Goal: Task Accomplishment & Management: Manage account settings

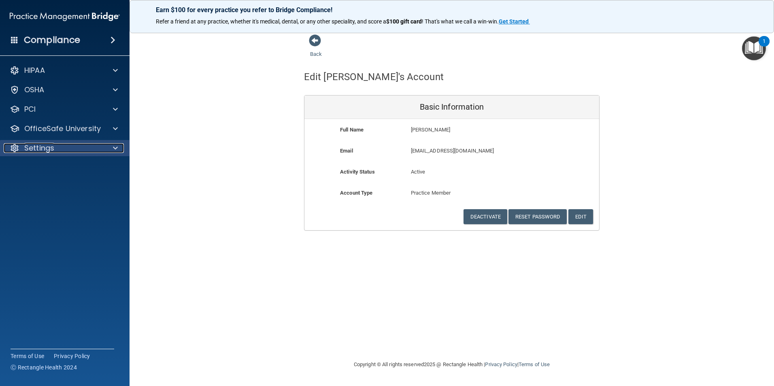
click at [56, 144] on div "Settings" at bounding box center [54, 148] width 100 height 10
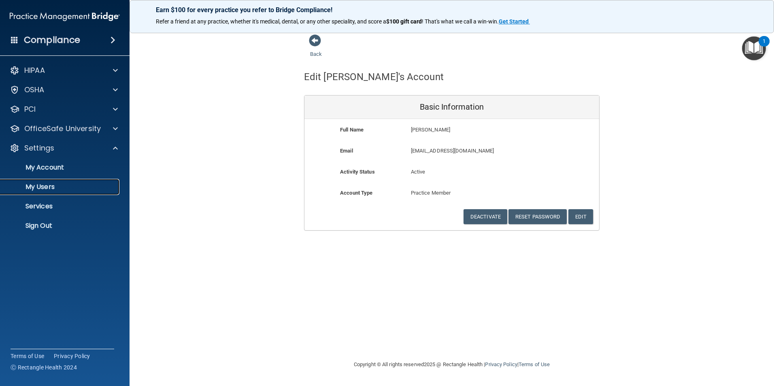
click at [51, 189] on p "My Users" at bounding box center [60, 187] width 110 height 8
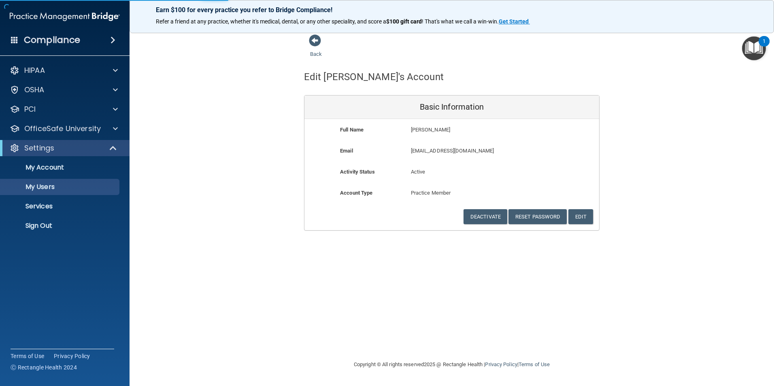
select select "20"
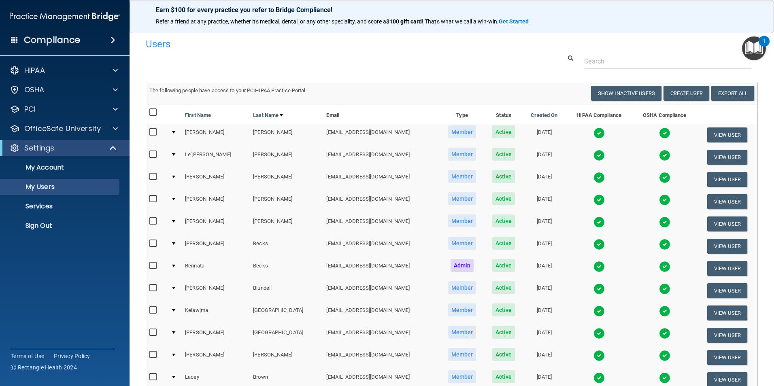
click at [613, 45] on div "Users" at bounding box center [452, 44] width 624 height 20
click at [613, 65] on input "text" at bounding box center [668, 61] width 168 height 15
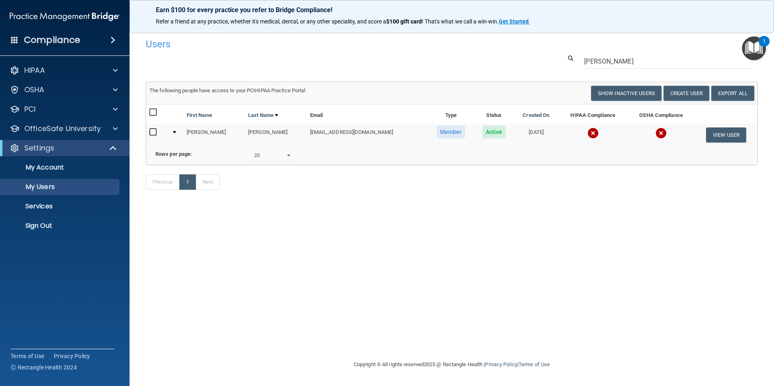
click at [587, 132] on img at bounding box center [592, 132] width 11 height 11
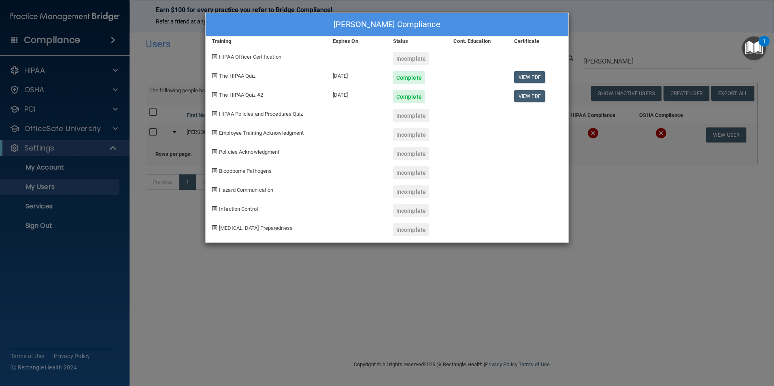
click at [428, 268] on div "[PERSON_NAME] Compliance Training Expires On Status Cont. Education Certificate…" at bounding box center [387, 193] width 774 height 386
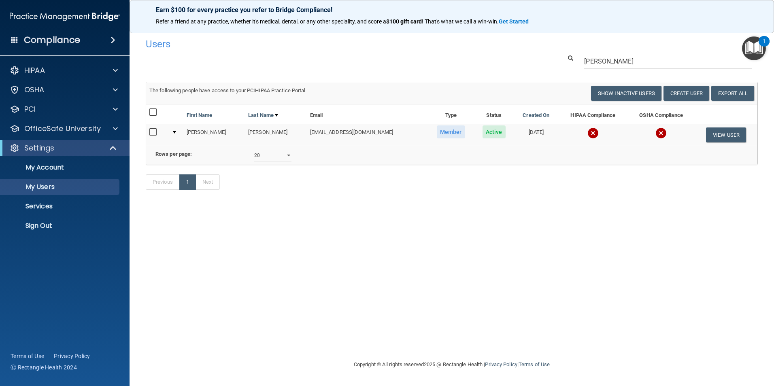
click at [587, 136] on img at bounding box center [592, 132] width 11 height 11
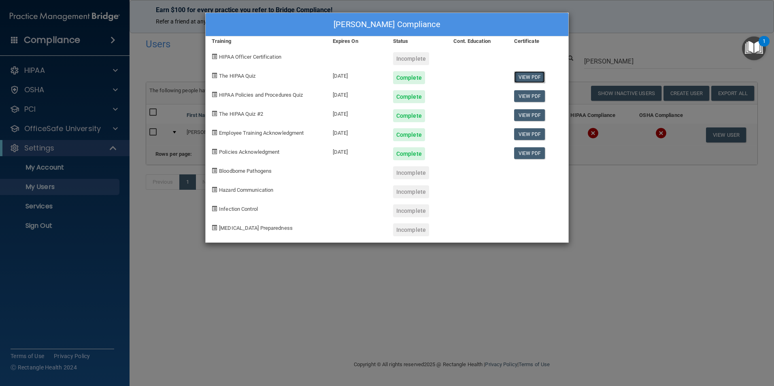
click at [520, 80] on link "View PDF" at bounding box center [529, 77] width 31 height 12
click at [529, 98] on link "View PDF" at bounding box center [529, 96] width 31 height 12
click at [528, 116] on link "View PDF" at bounding box center [529, 115] width 31 height 12
click at [528, 100] on link "View PDF" at bounding box center [529, 96] width 31 height 12
click at [528, 140] on link "View PDF" at bounding box center [529, 134] width 31 height 12
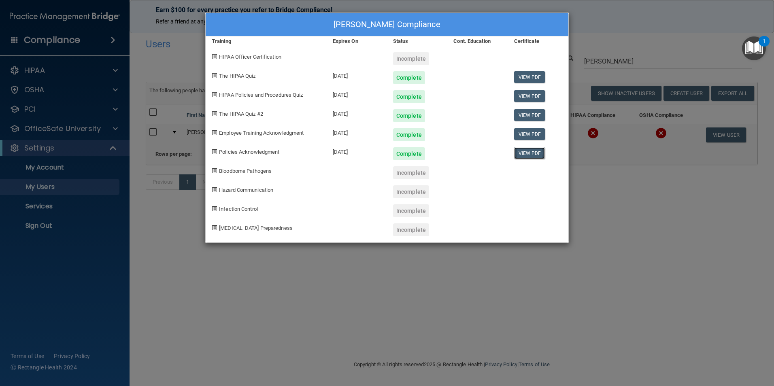
click at [531, 156] on link "View PDF" at bounding box center [529, 153] width 31 height 12
click at [322, 314] on div "[PERSON_NAME] Compliance Training Expires On Status Cont. Education Certificate…" at bounding box center [387, 193] width 774 height 386
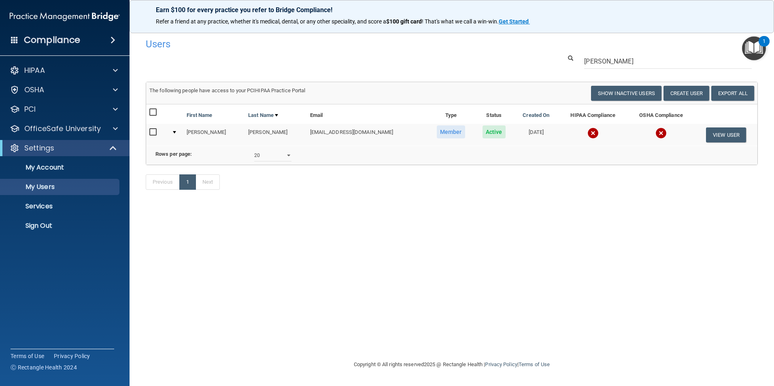
click at [587, 134] on img at bounding box center [592, 132] width 11 height 11
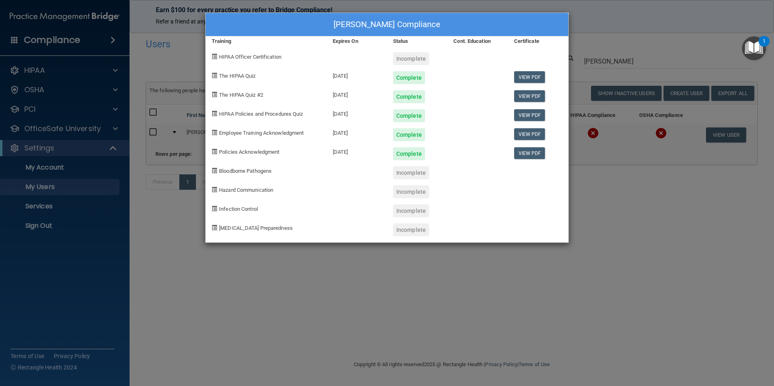
click at [521, 296] on div "[PERSON_NAME] Compliance Training Expires On Status Cont. Education Certificate…" at bounding box center [387, 193] width 774 height 386
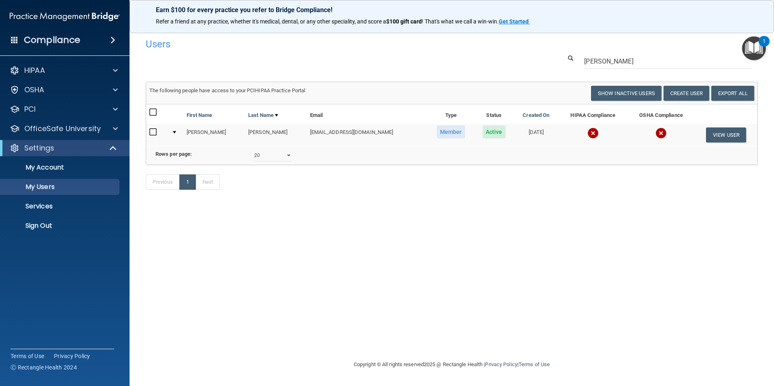
click at [587, 134] on img at bounding box center [592, 132] width 11 height 11
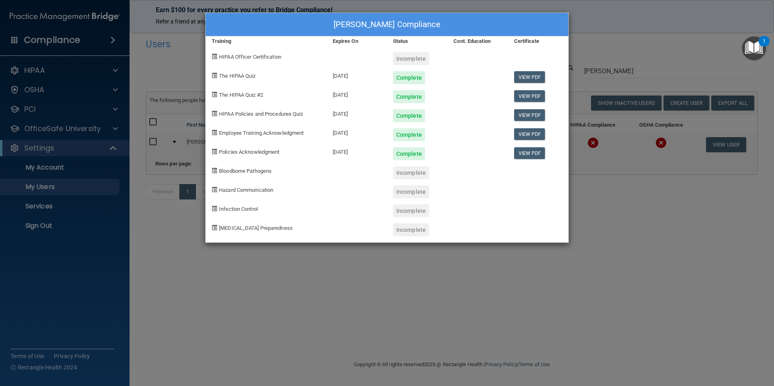
click at [577, 232] on div "[PERSON_NAME] Compliance Training Expires On Status Cont. Education Certificate…" at bounding box center [387, 193] width 774 height 386
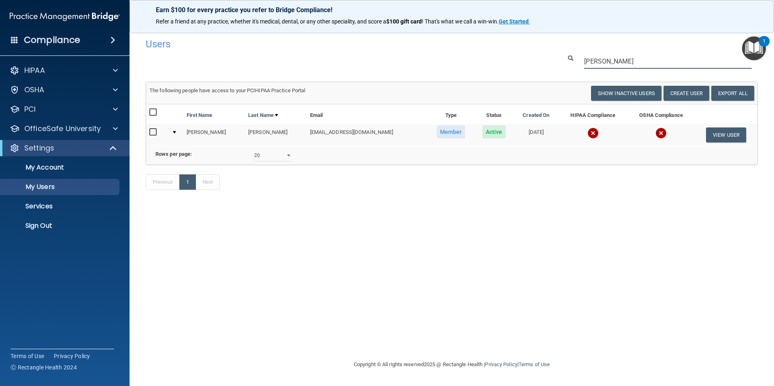
click at [629, 57] on input "[PERSON_NAME]" at bounding box center [668, 61] width 168 height 15
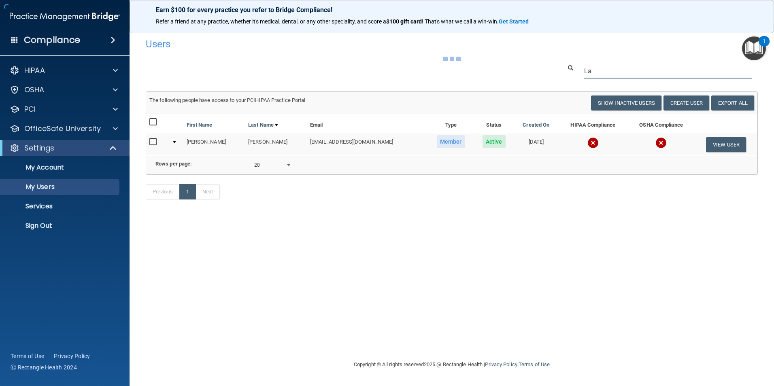
type input "L"
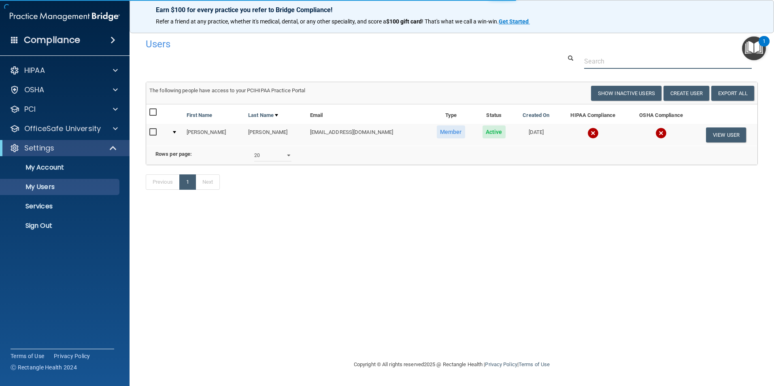
type input "g"
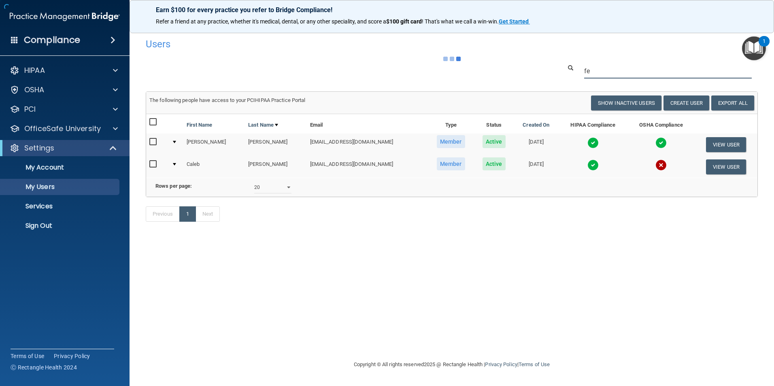
type input "f"
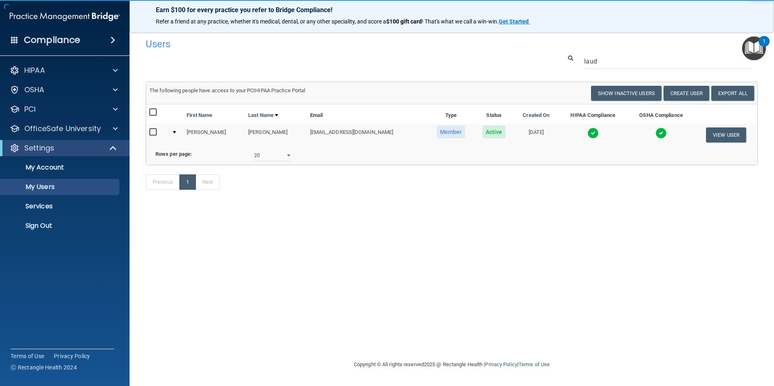
click at [587, 135] on img at bounding box center [592, 132] width 11 height 11
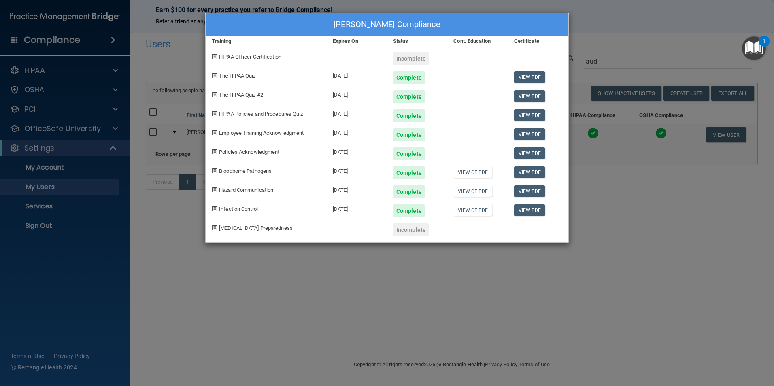
click at [606, 248] on div "[PERSON_NAME] Compliance Training Expires On Status Cont. Education Certificate…" at bounding box center [387, 193] width 774 height 386
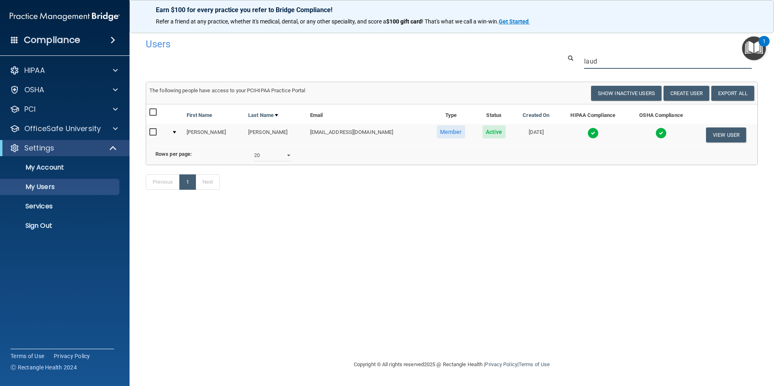
click at [607, 59] on input "laud" at bounding box center [668, 61] width 168 height 15
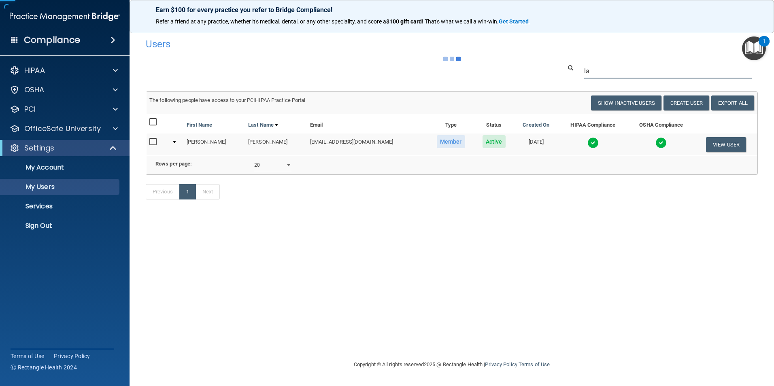
type input "l"
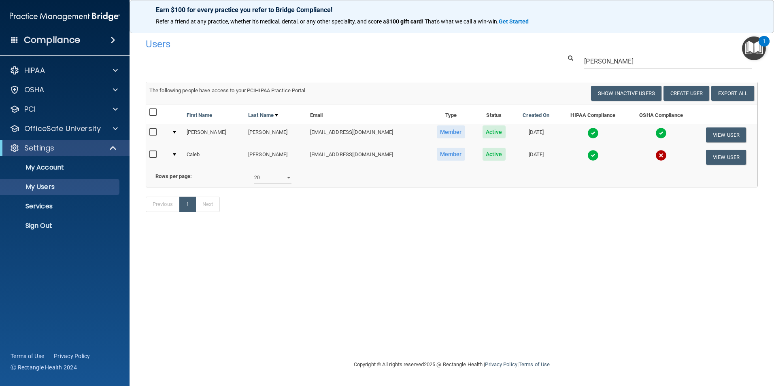
click at [587, 153] on img at bounding box center [592, 155] width 11 height 11
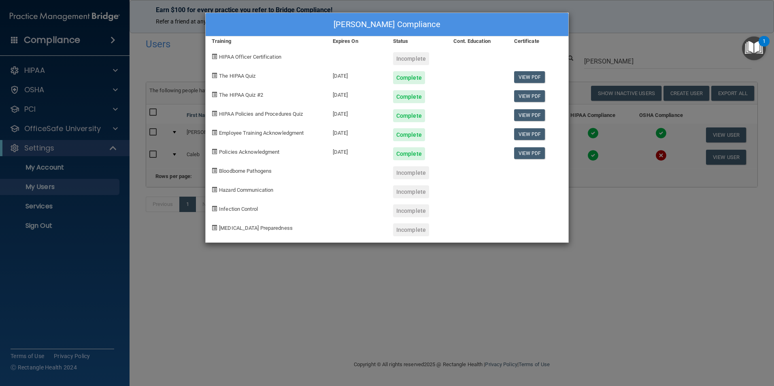
click at [624, 224] on div "[PERSON_NAME] Compliance Training Expires On Status Cont. Education Certificate…" at bounding box center [387, 193] width 774 height 386
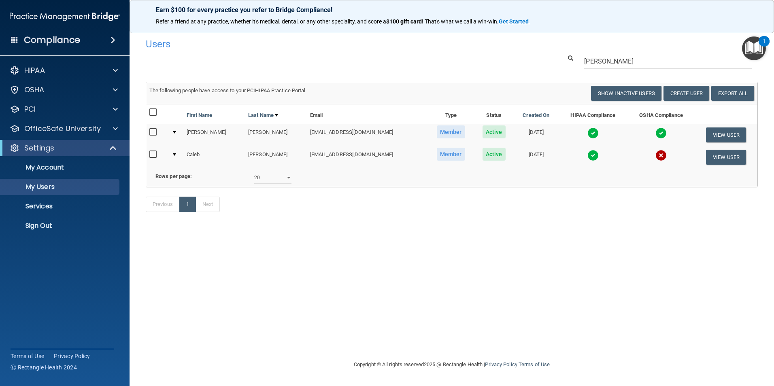
click at [530, 289] on div "Users Success! New user created. × Error! The user couldn't be created. × Succe…" at bounding box center [452, 193] width 612 height 318
click at [640, 58] on input "[PERSON_NAME]" at bounding box center [668, 61] width 168 height 15
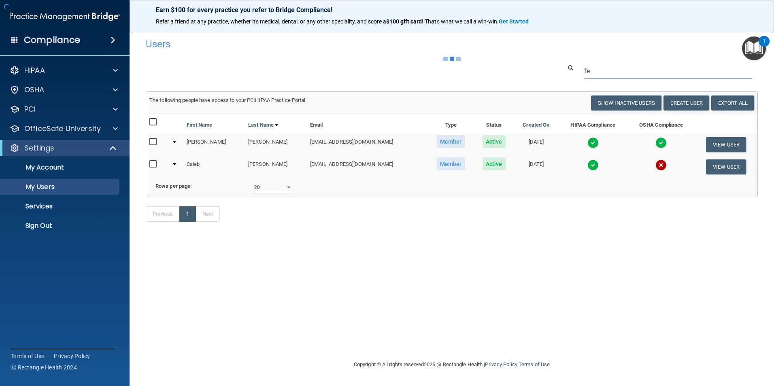
type input "f"
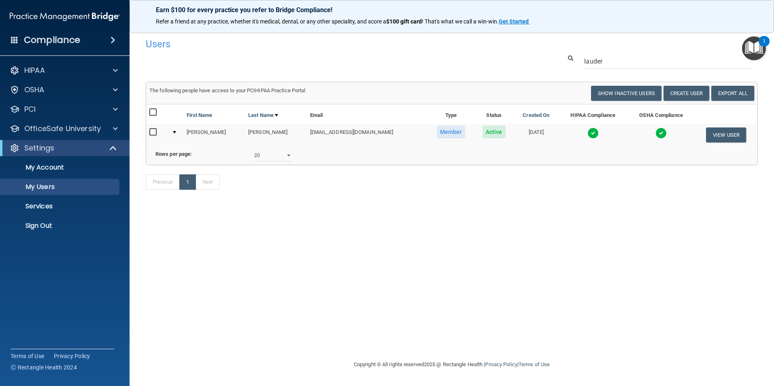
click at [587, 131] on img at bounding box center [592, 132] width 11 height 11
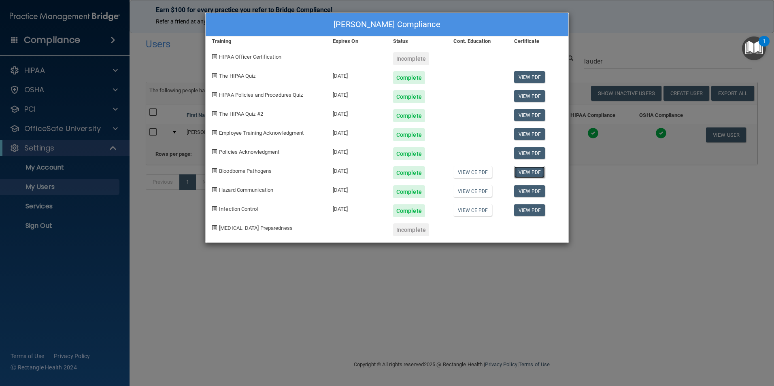
click at [524, 174] on link "View PDF" at bounding box center [529, 172] width 31 height 12
click at [527, 190] on link "View PDF" at bounding box center [529, 191] width 31 height 12
click at [531, 210] on link "View PDF" at bounding box center [529, 210] width 31 height 12
click at [524, 278] on div "[PERSON_NAME] Compliance Training Expires On Status Cont. Education Certificate…" at bounding box center [387, 193] width 774 height 386
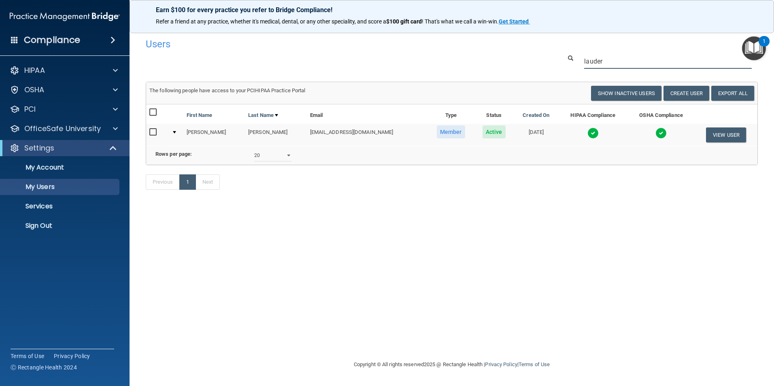
click at [624, 69] on input "lauder" at bounding box center [668, 61] width 168 height 15
drag, startPoint x: 623, startPoint y: 67, endPoint x: 438, endPoint y: 45, distance: 186.2
click at [438, 45] on div "Users Success! New user created. × Error! The user couldn't be created. × Succe…" at bounding box center [452, 118] width 612 height 168
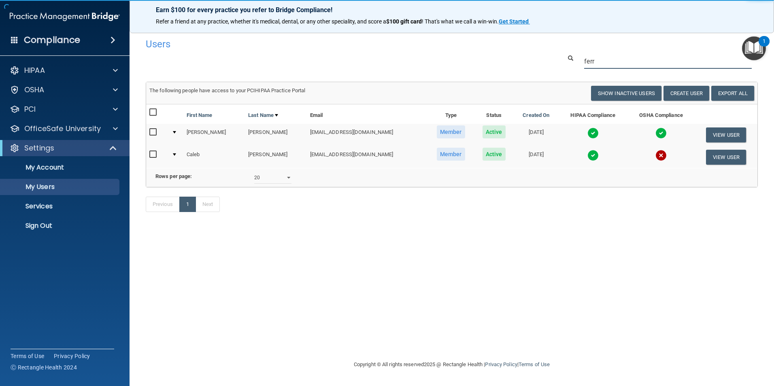
type input "ferr"
click at [655, 157] on img at bounding box center [660, 155] width 11 height 11
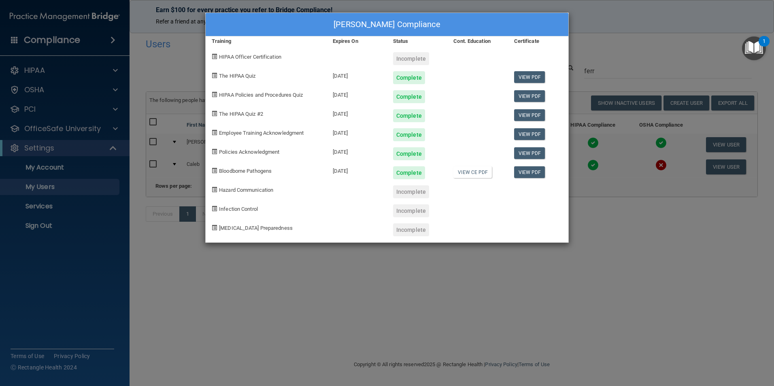
click at [640, 206] on div "[PERSON_NAME] Compliance Training Expires On Status Cont. Education Certificate…" at bounding box center [387, 193] width 774 height 386
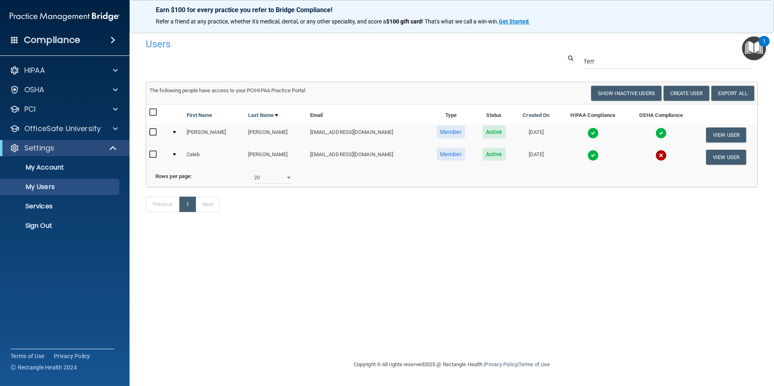
click at [655, 156] on img at bounding box center [660, 155] width 11 height 11
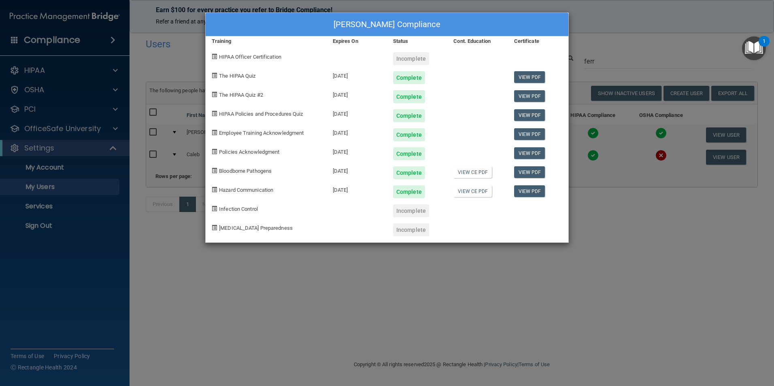
click at [492, 322] on div "[PERSON_NAME] Compliance Training Expires On Status Cont. Education Certificate…" at bounding box center [387, 193] width 774 height 386
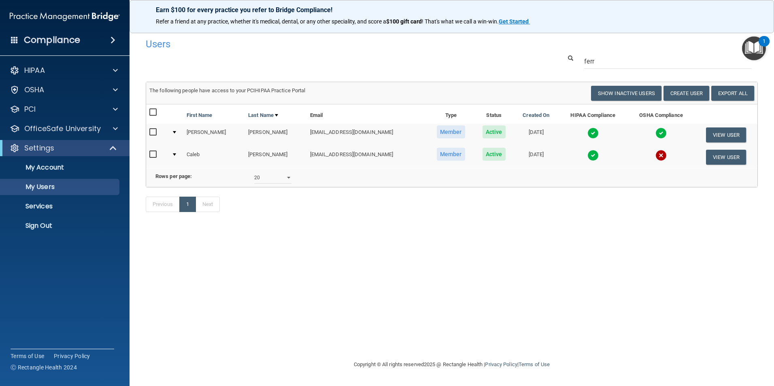
click at [655, 158] on img at bounding box center [660, 155] width 11 height 11
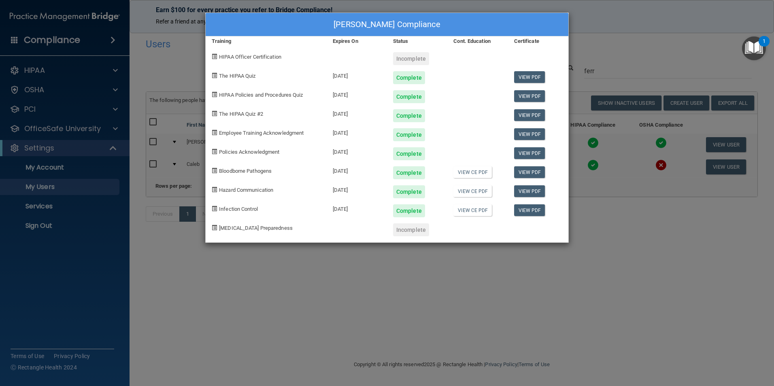
click at [610, 275] on div "[PERSON_NAME] Compliance Training Expires On Status Cont. Education Certificate…" at bounding box center [387, 193] width 774 height 386
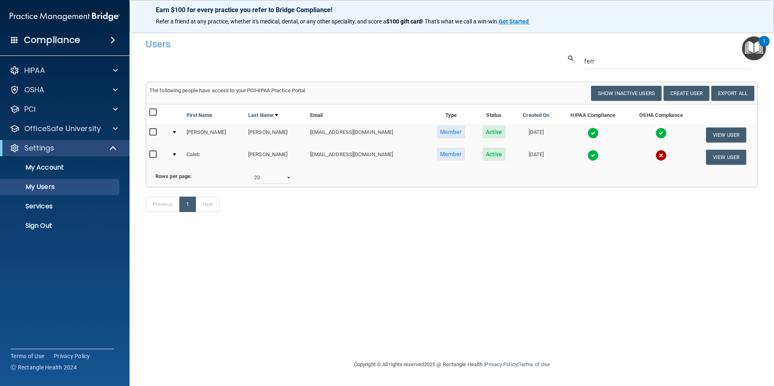
click at [587, 134] on img at bounding box center [592, 132] width 11 height 11
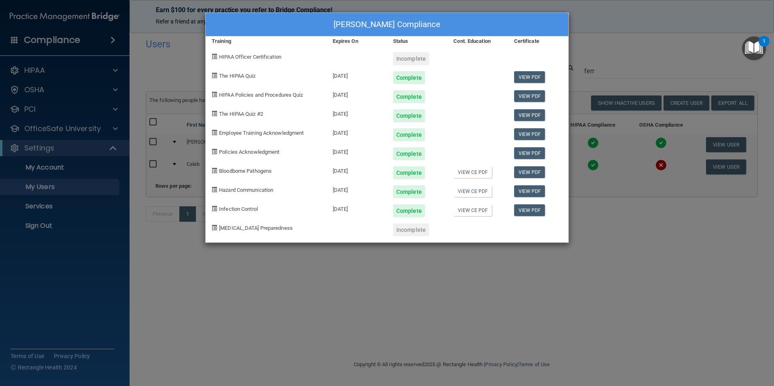
click at [514, 280] on div "[PERSON_NAME] Compliance Training Expires On Status Cont. Education Certificate…" at bounding box center [387, 193] width 774 height 386
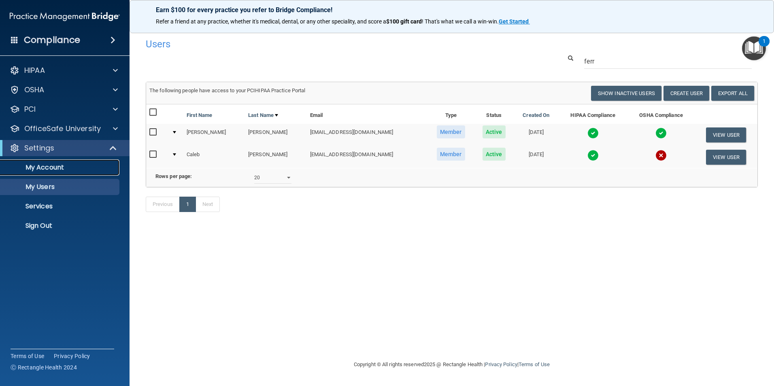
click at [68, 169] on p "My Account" at bounding box center [60, 167] width 110 height 8
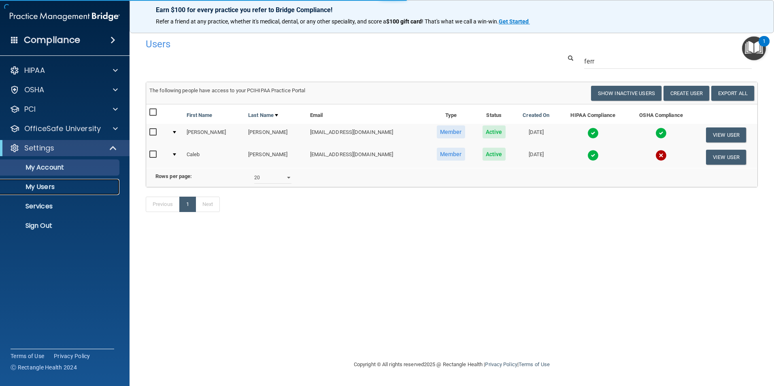
click at [51, 190] on p "My Users" at bounding box center [60, 187] width 110 height 8
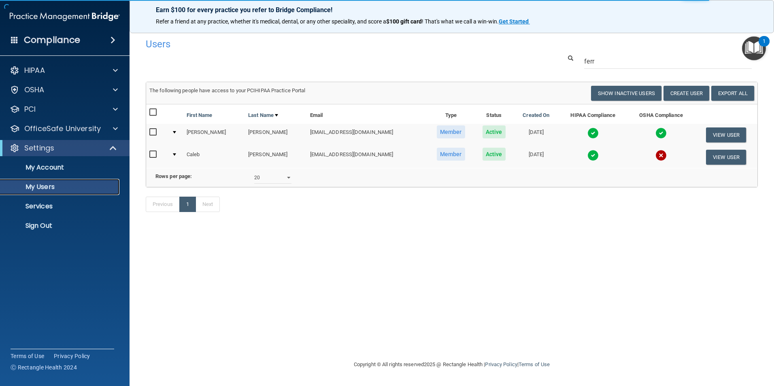
select select "20"
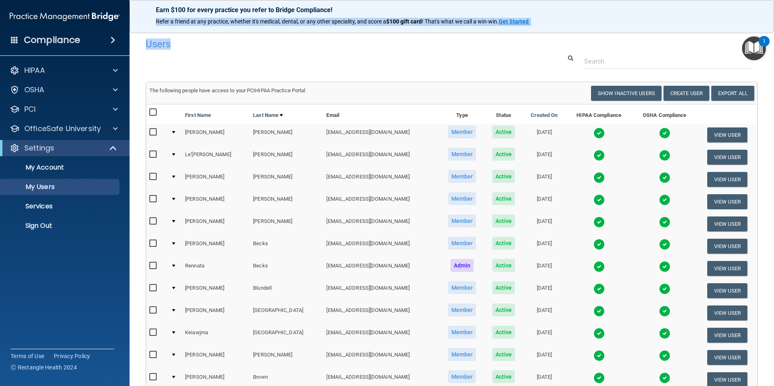
click at [556, 44] on div "Earn $100 for every practice you refer to Bridge Compliance! Refer a friend at …" at bounding box center [451, 193] width 644 height 386
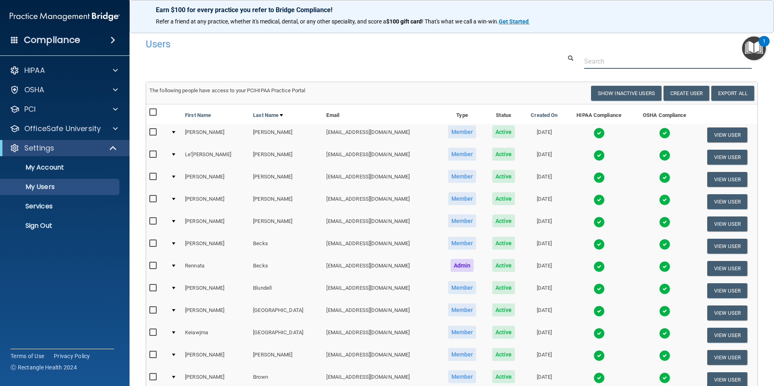
click at [621, 58] on input "text" at bounding box center [668, 61] width 168 height 15
type input "[PERSON_NAME]"
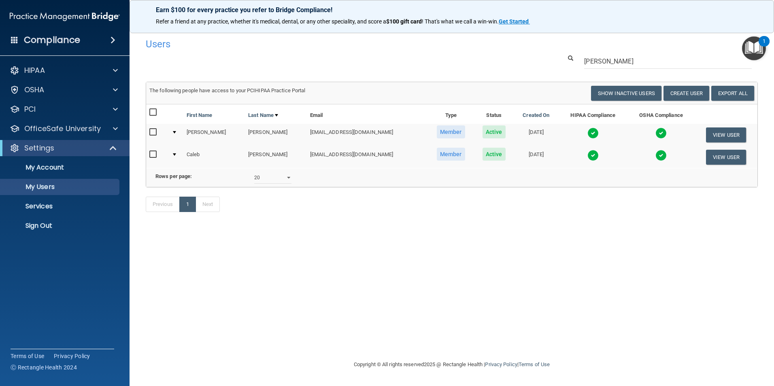
click at [587, 157] on img at bounding box center [592, 155] width 11 height 11
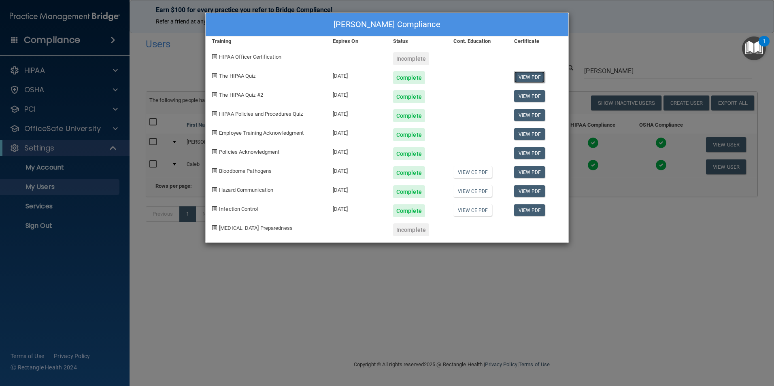
click at [534, 78] on link "View PDF" at bounding box center [529, 77] width 31 height 12
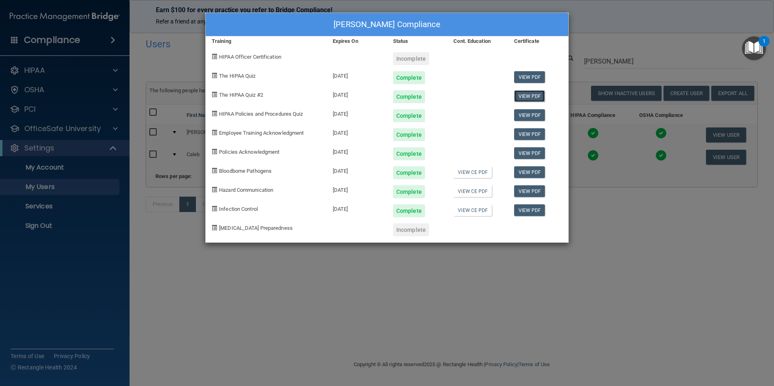
click at [529, 99] on link "View PDF" at bounding box center [529, 96] width 31 height 12
click at [530, 121] on div "View PDF" at bounding box center [538, 112] width 60 height 19
click at [530, 117] on link "View PDF" at bounding box center [529, 115] width 31 height 12
click at [536, 136] on link "View PDF" at bounding box center [529, 134] width 31 height 12
click at [533, 149] on link "View PDF" at bounding box center [529, 153] width 31 height 12
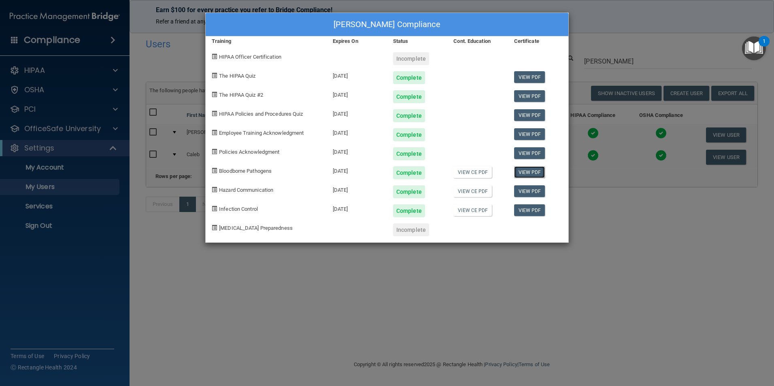
click at [525, 173] on link "View PDF" at bounding box center [529, 172] width 31 height 12
click at [532, 193] on link "View PDF" at bounding box center [529, 191] width 31 height 12
click at [532, 210] on link "View PDF" at bounding box center [529, 210] width 31 height 12
